Goal: Obtain resource: Download file/media

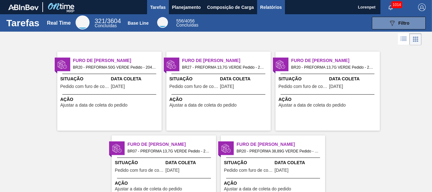
click at [274, 8] on span "Relatórios" at bounding box center [272, 7] width 22 height 8
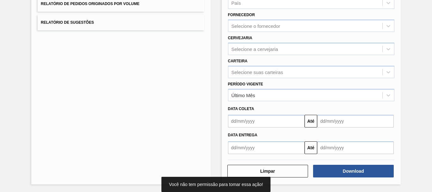
scroll to position [101, 0]
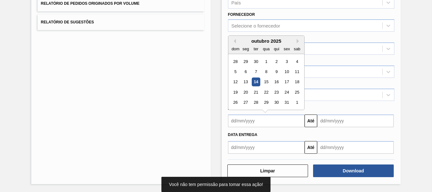
click at [265, 121] on input "text" at bounding box center [266, 121] width 77 height 13
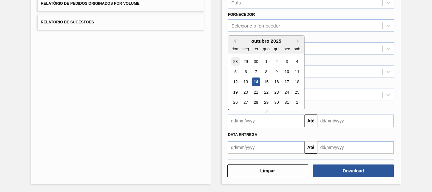
click at [237, 63] on div "28" at bounding box center [235, 61] width 9 height 9
type input "[DATE]"
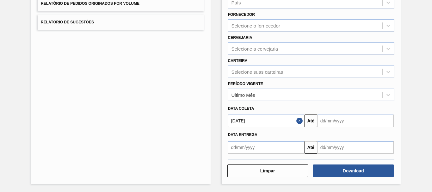
click at [326, 117] on input "text" at bounding box center [356, 121] width 77 height 13
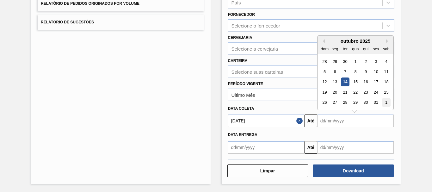
click at [387, 102] on div "1" at bounding box center [386, 102] width 9 height 9
type input "[DATE]"
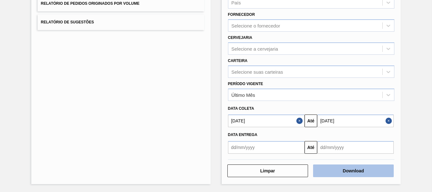
click at [342, 169] on button "Download" at bounding box center [353, 171] width 81 height 13
